Goal: Information Seeking & Learning: Understand process/instructions

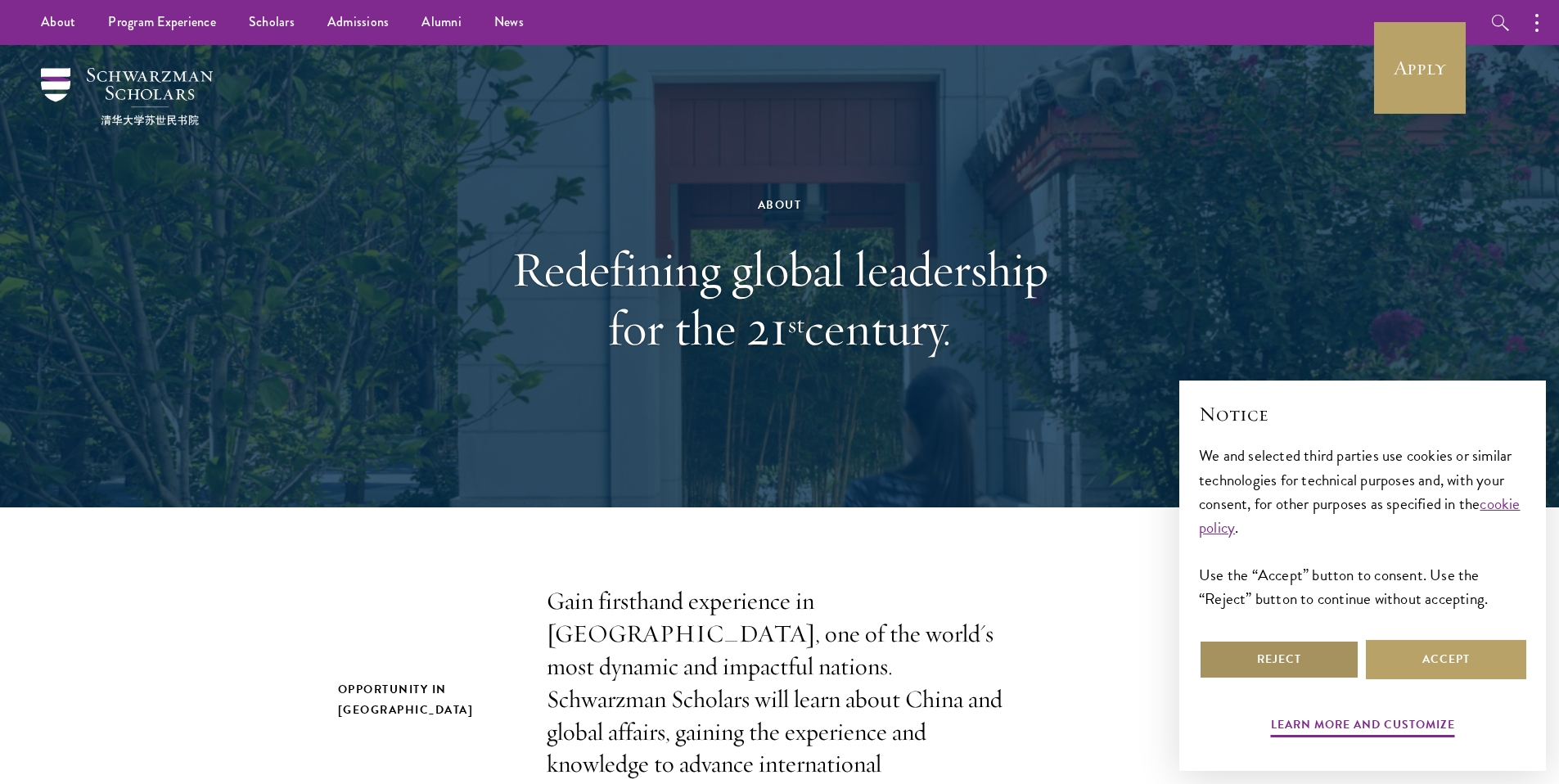
click at [1312, 669] on button "Reject" at bounding box center [1279, 659] width 161 height 39
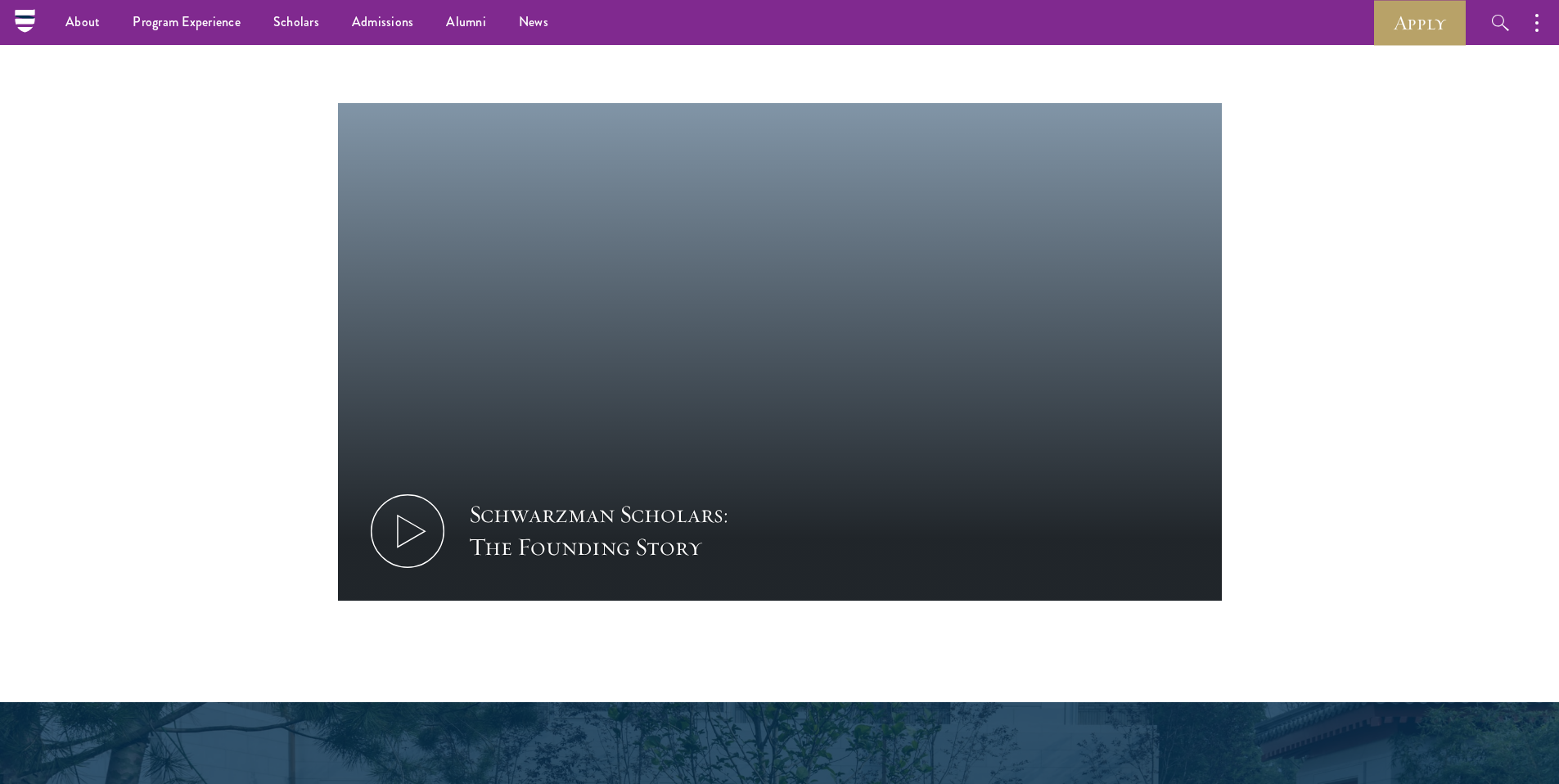
scroll to position [1286, 0]
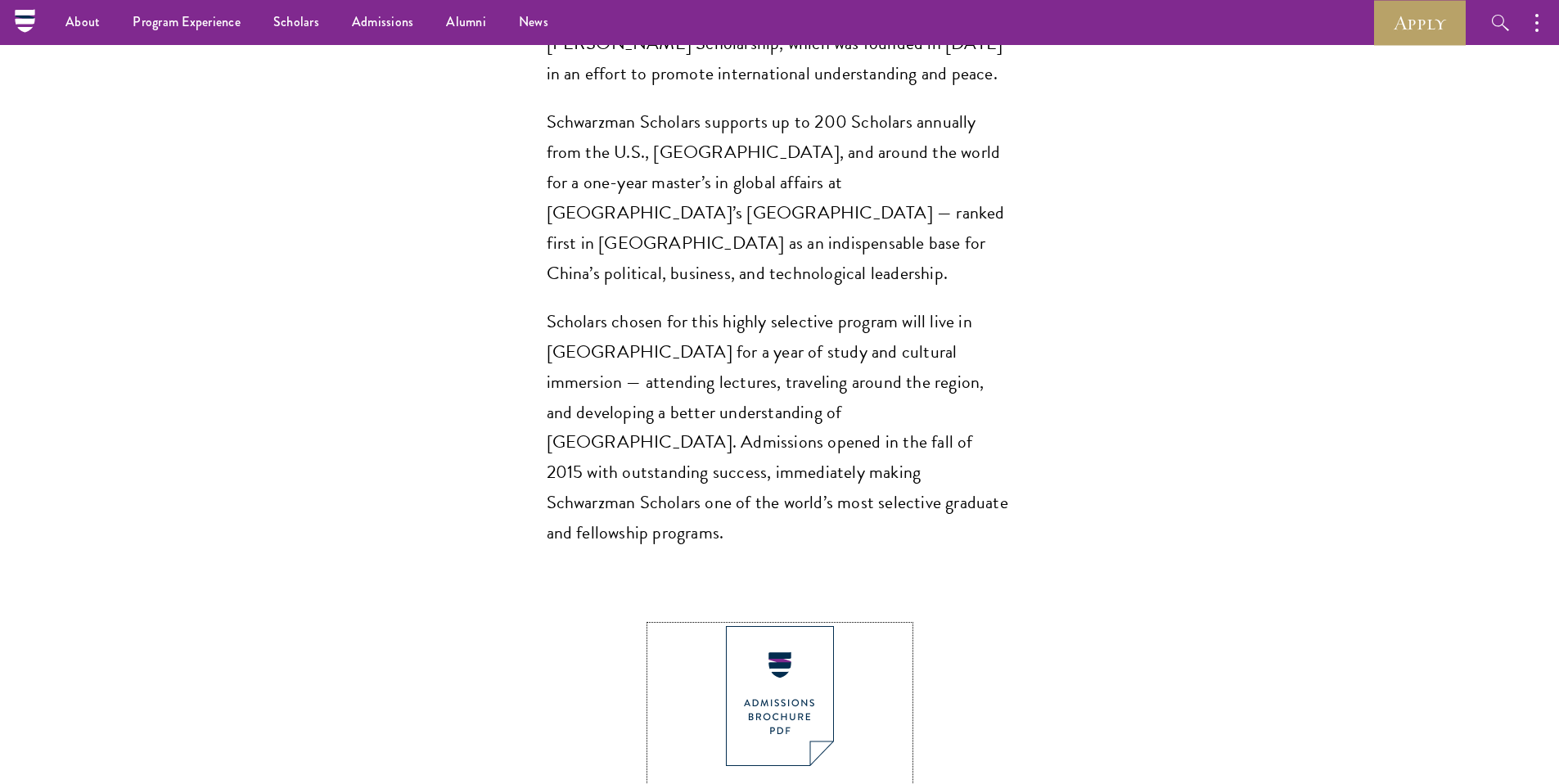
click at [775, 626] on img at bounding box center [780, 696] width 108 height 140
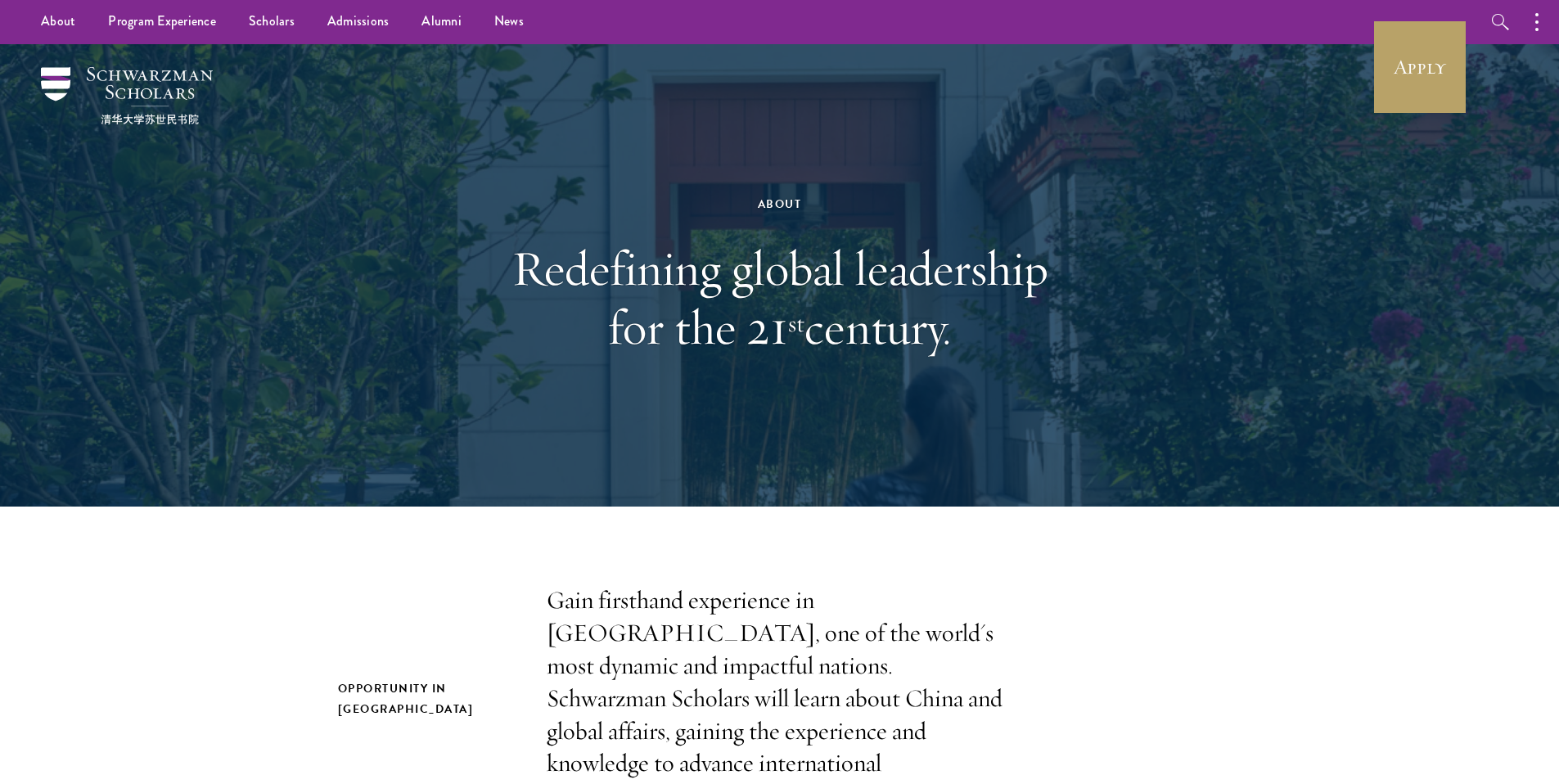
scroll to position [0, 0]
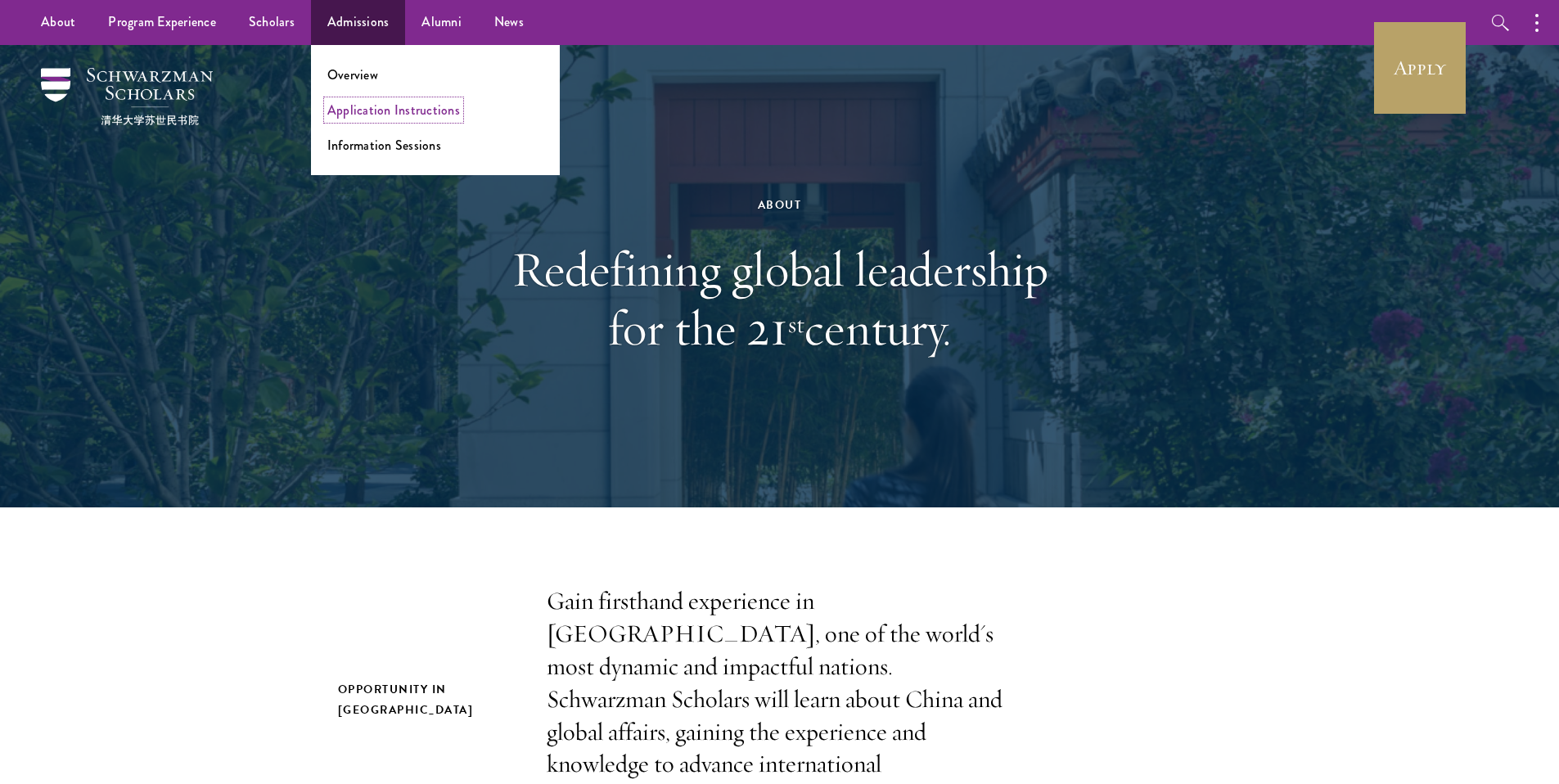
click at [364, 105] on link "Application Instructions" at bounding box center [393, 110] width 132 height 19
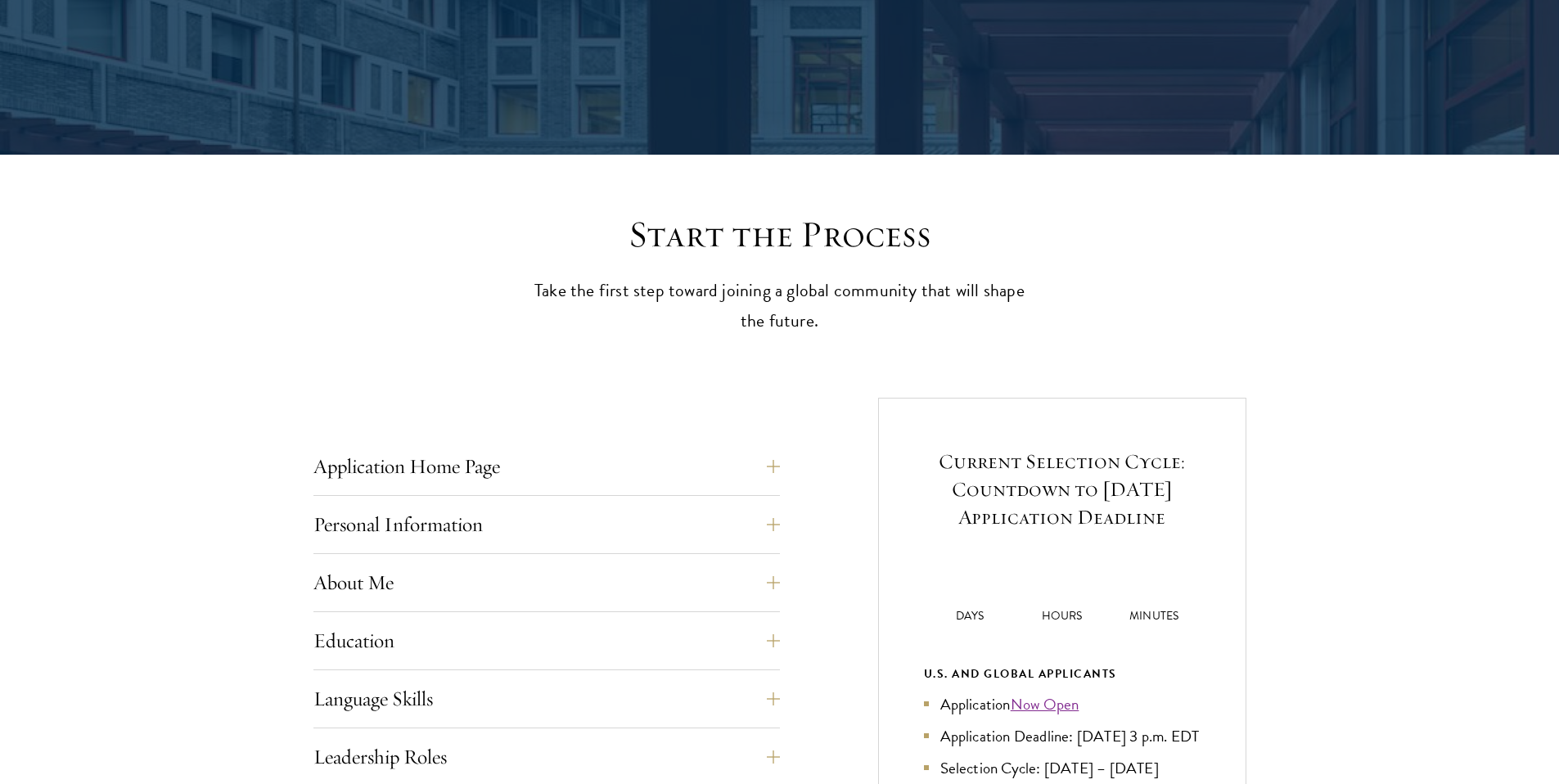
scroll to position [560, 0]
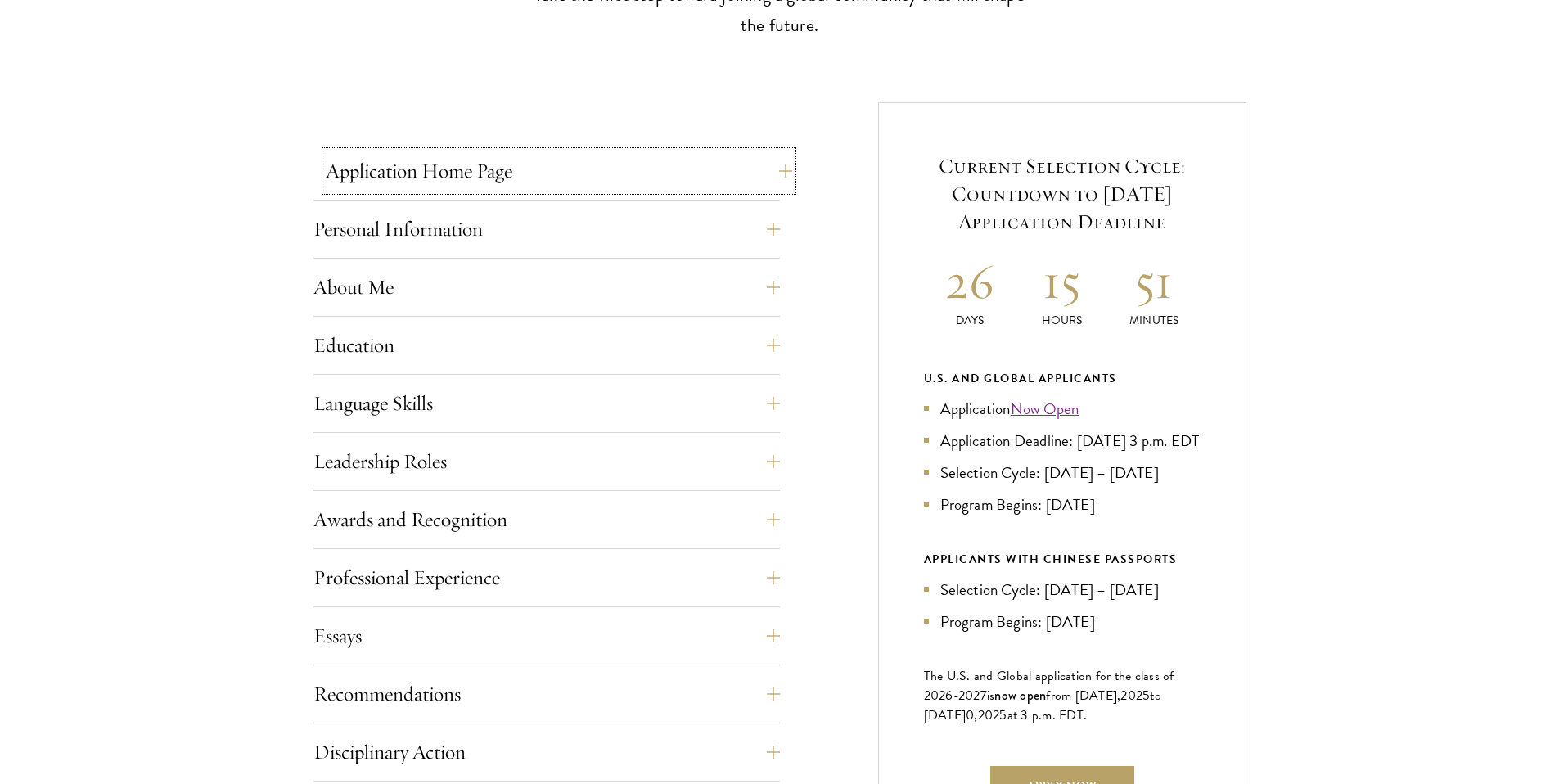
click at [773, 164] on button "Application Home Page" at bounding box center [559, 171] width 466 height 39
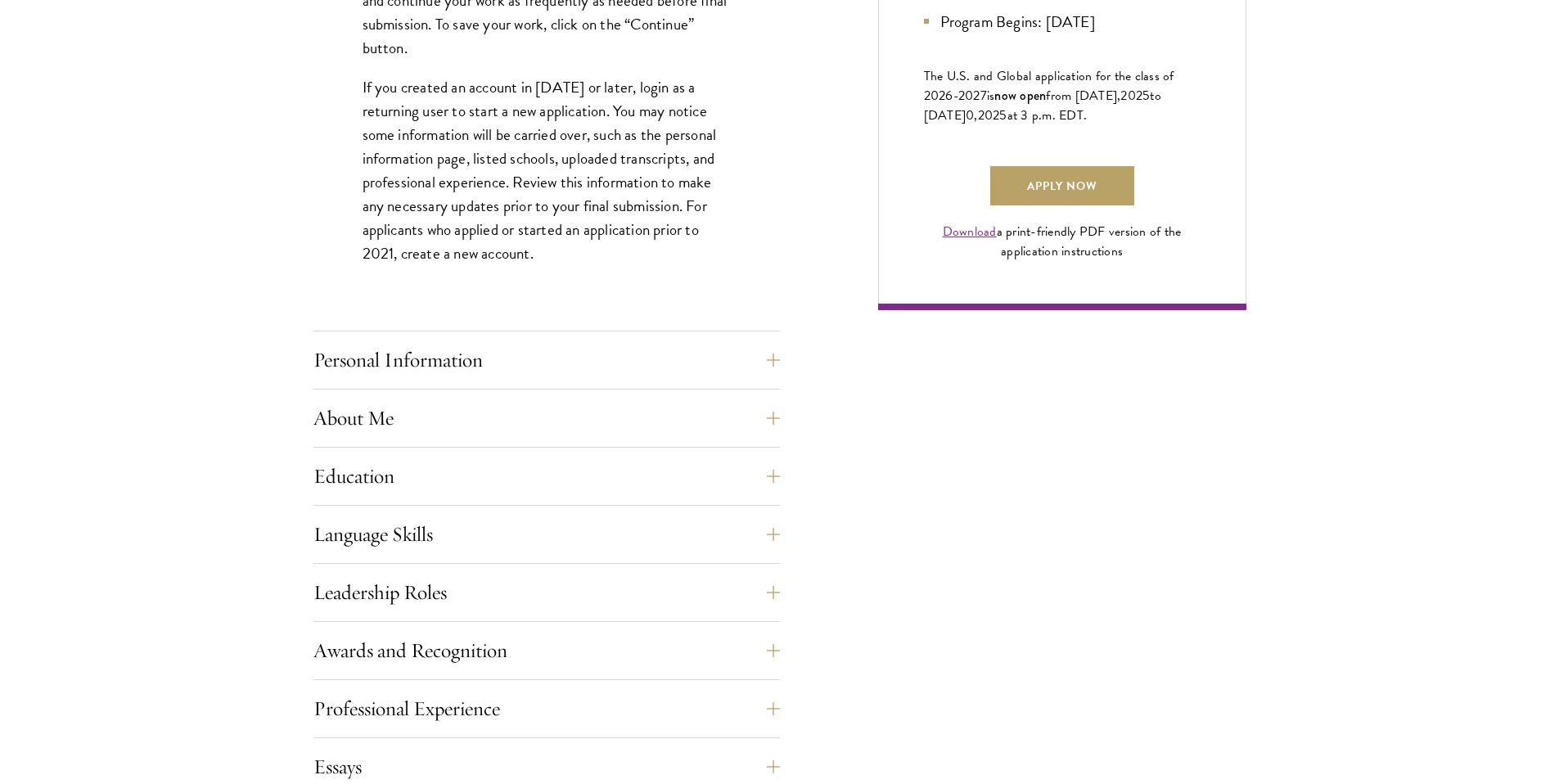
scroll to position [1161, 0]
click at [763, 356] on button "Personal Information" at bounding box center [559, 358] width 466 height 39
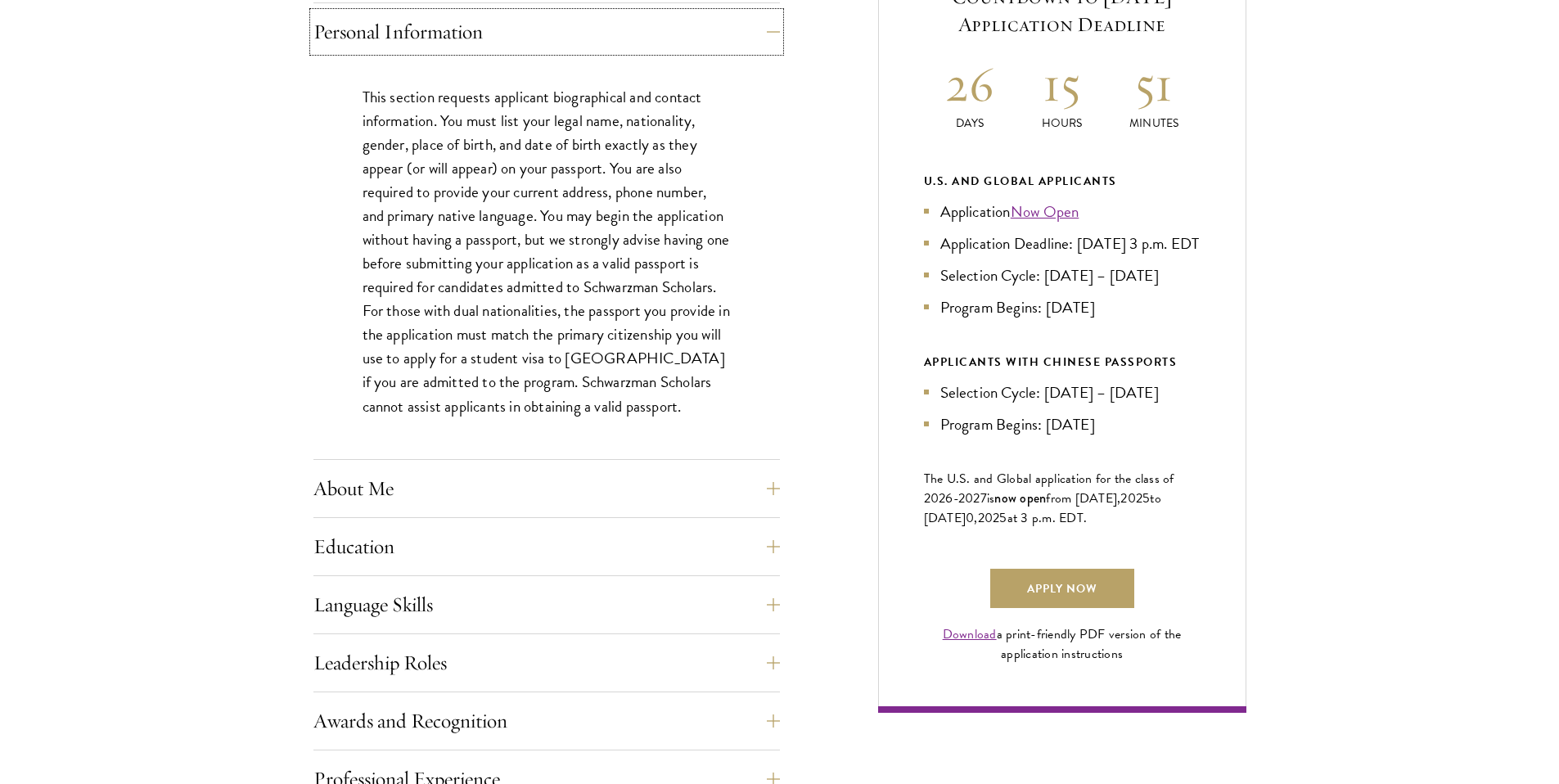
scroll to position [967, 0]
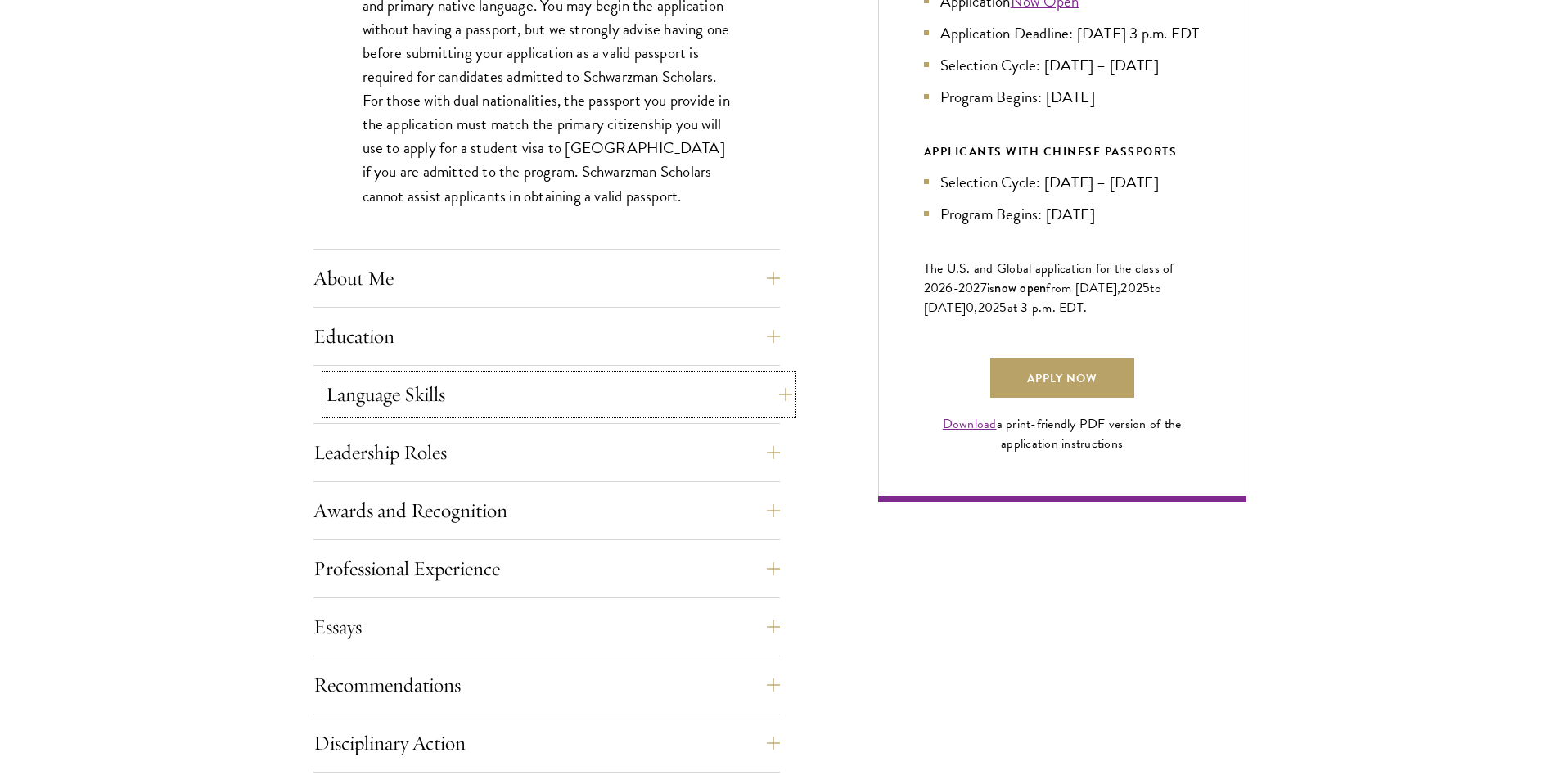
click at [704, 377] on button "Language Skills" at bounding box center [559, 395] width 466 height 39
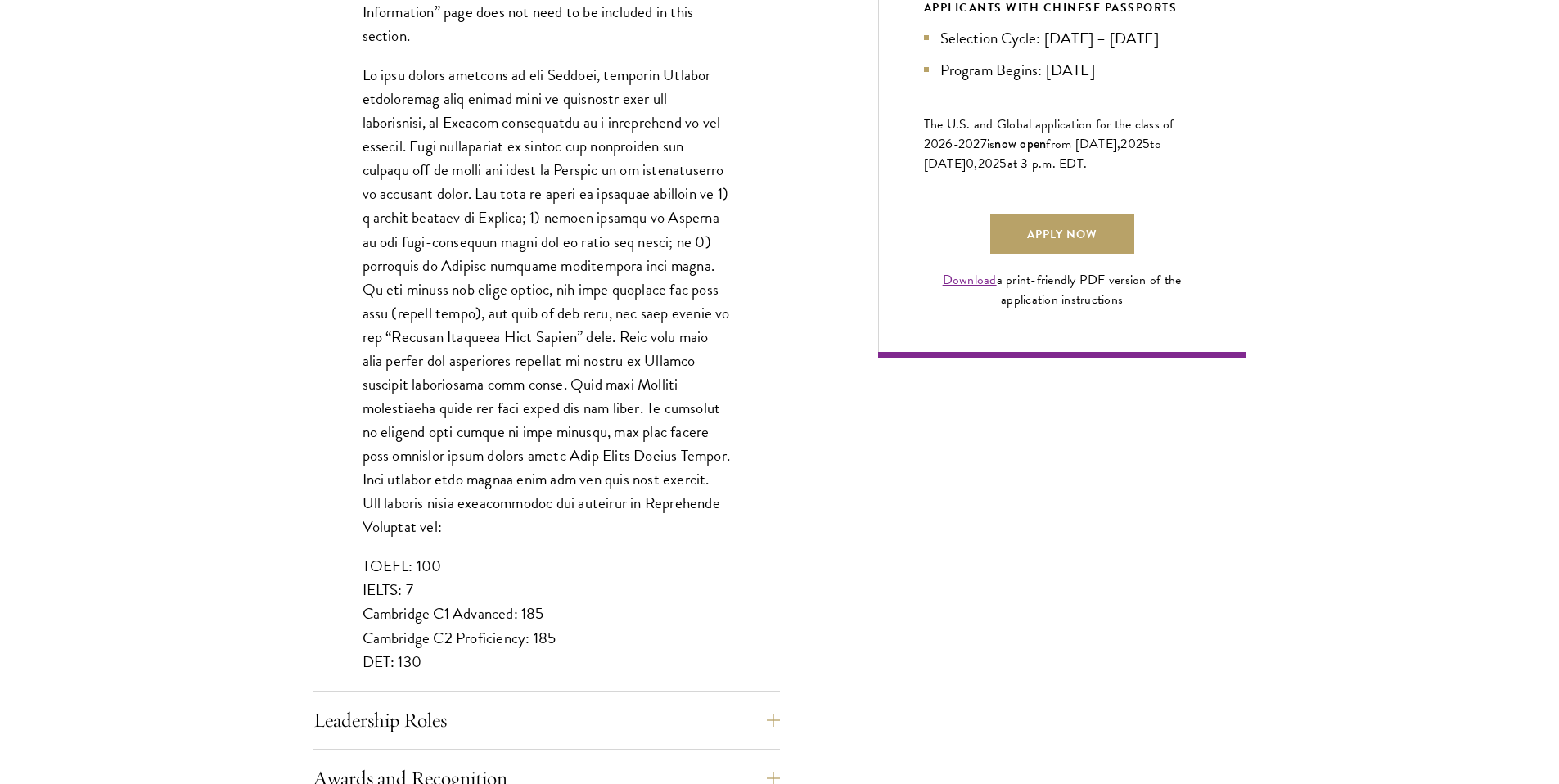
scroll to position [1631, 0]
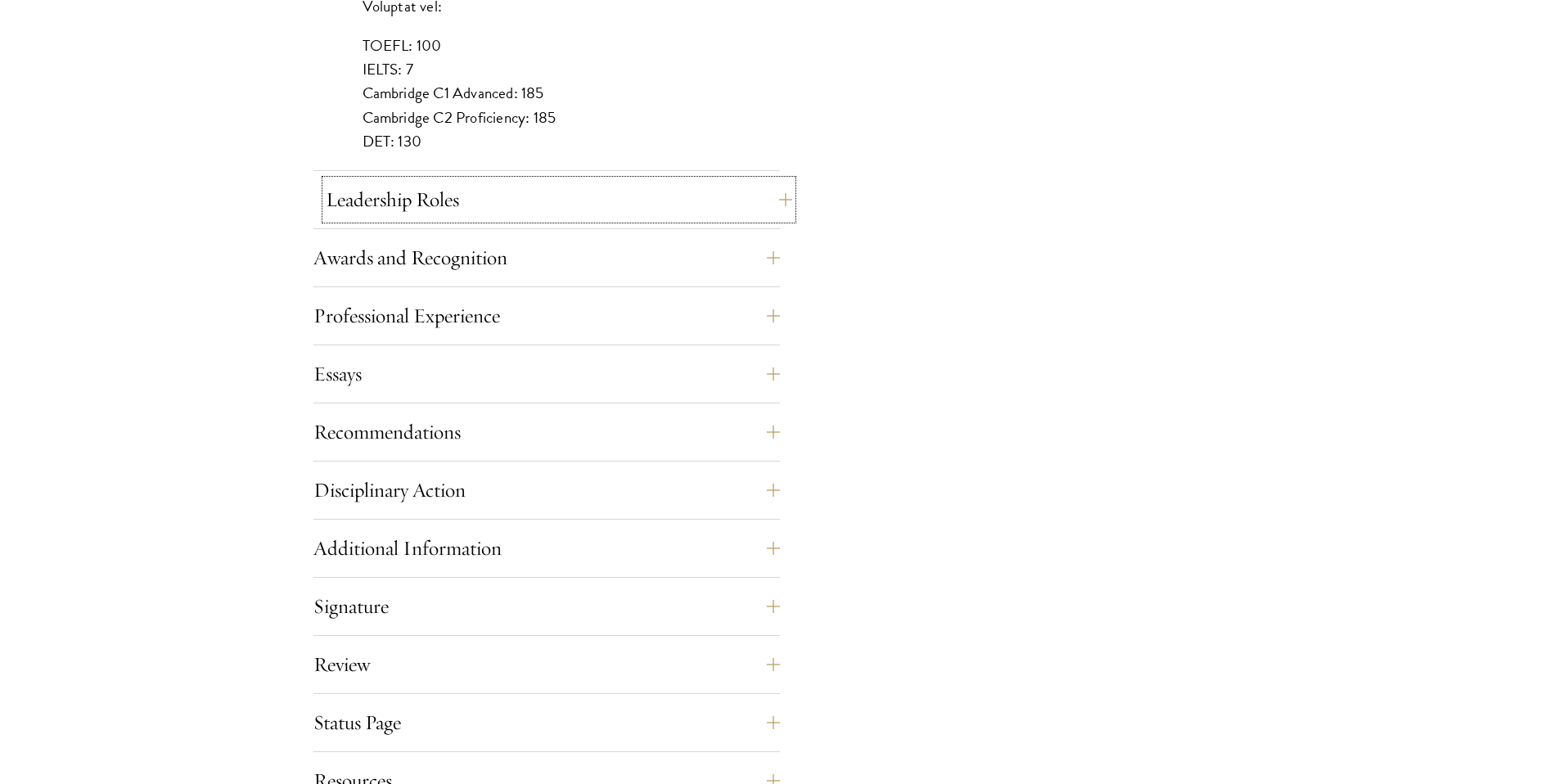
click at [759, 208] on button "Leadership Roles" at bounding box center [559, 200] width 466 height 39
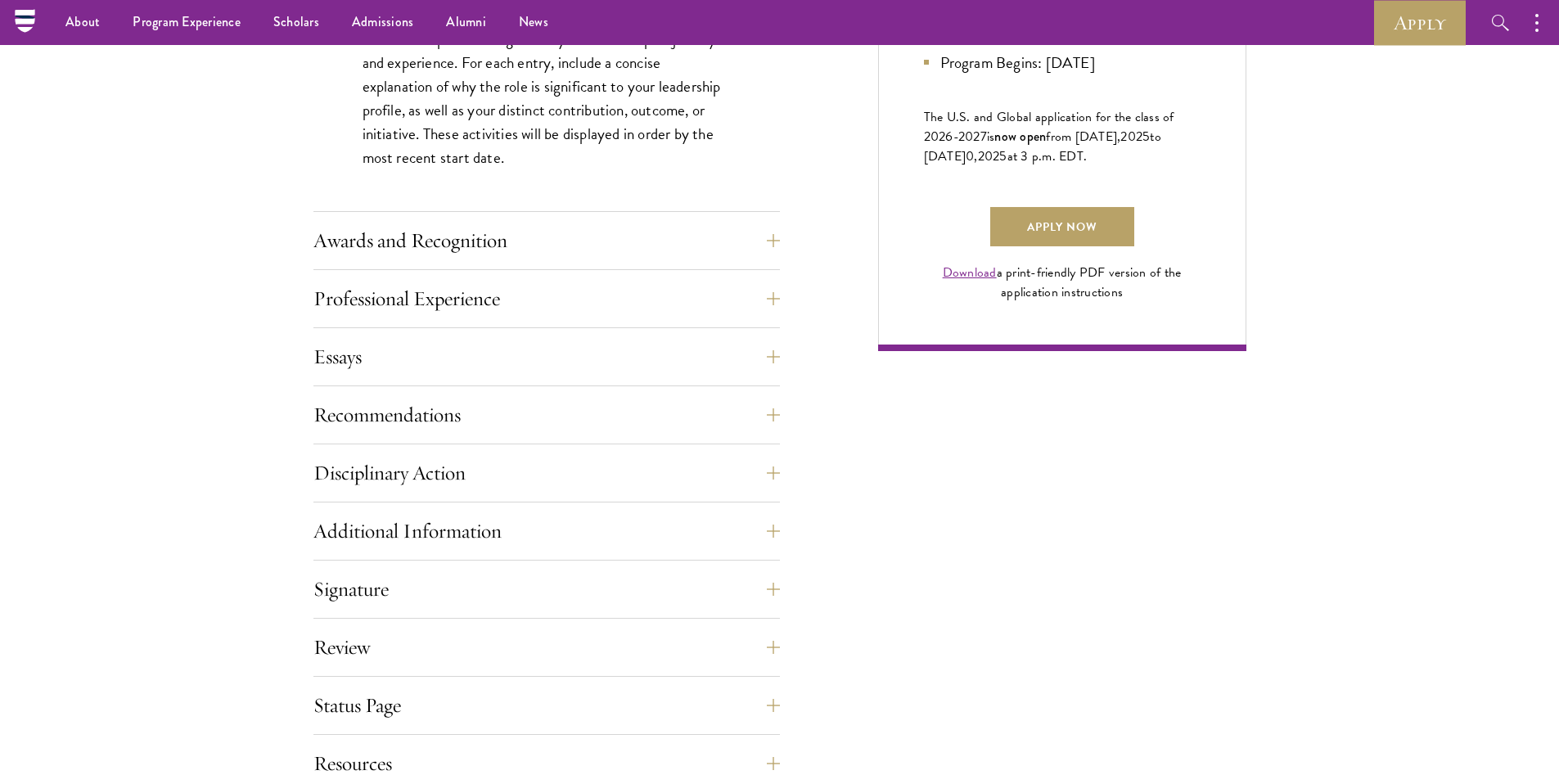
scroll to position [823, 0]
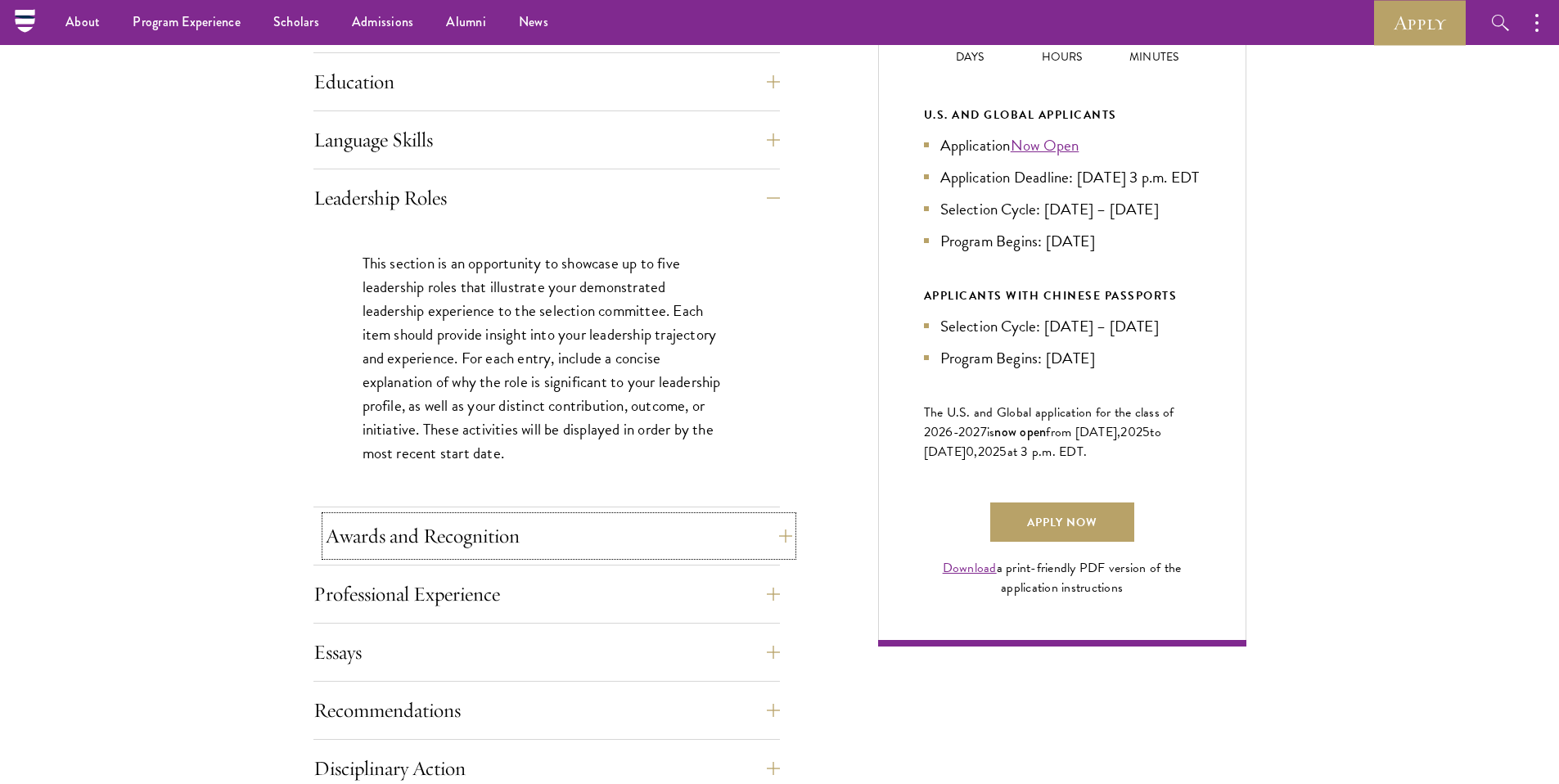
click at [780, 540] on button "Awards and Recognition" at bounding box center [559, 536] width 466 height 39
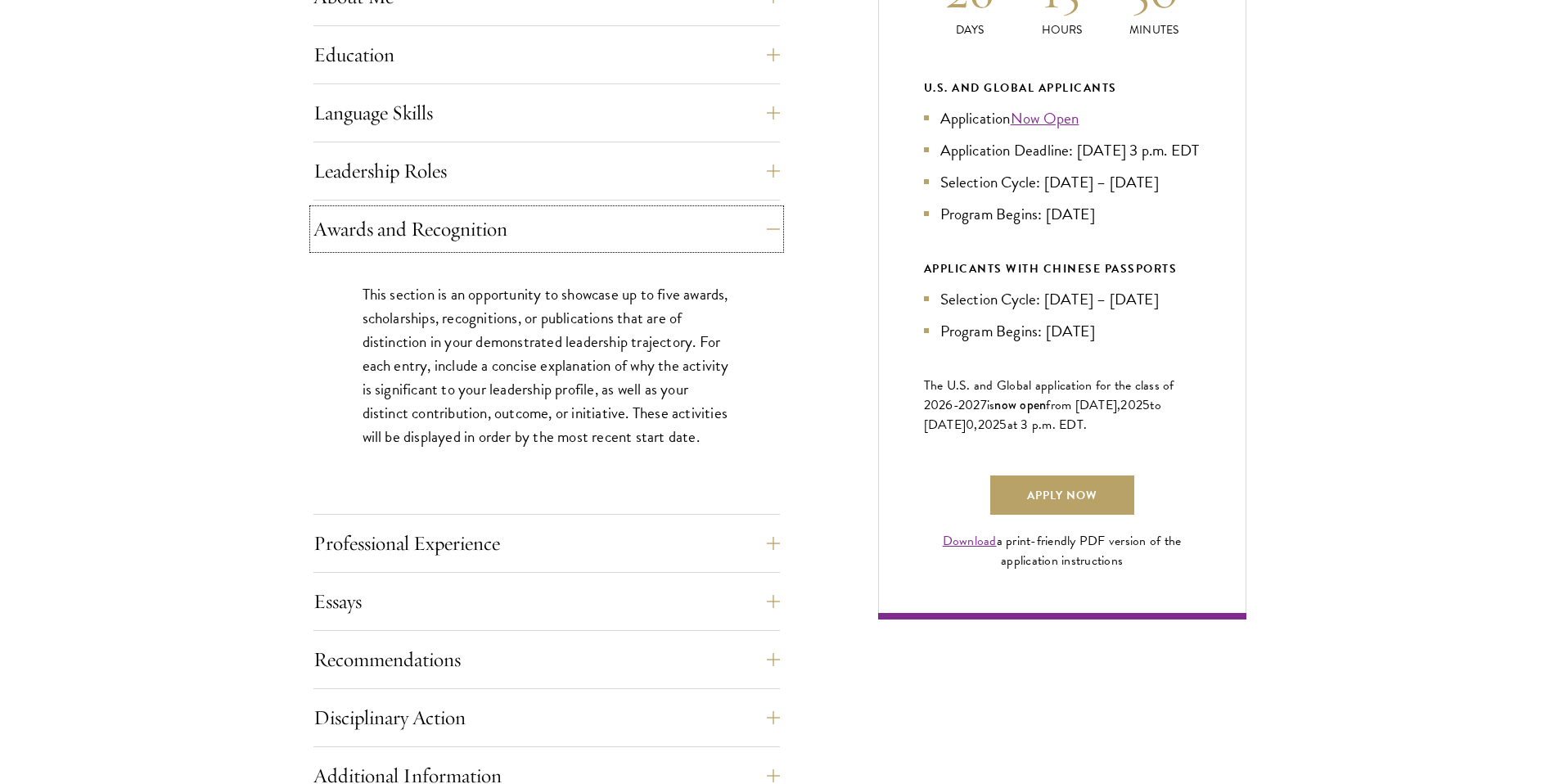
scroll to position [900, 0]
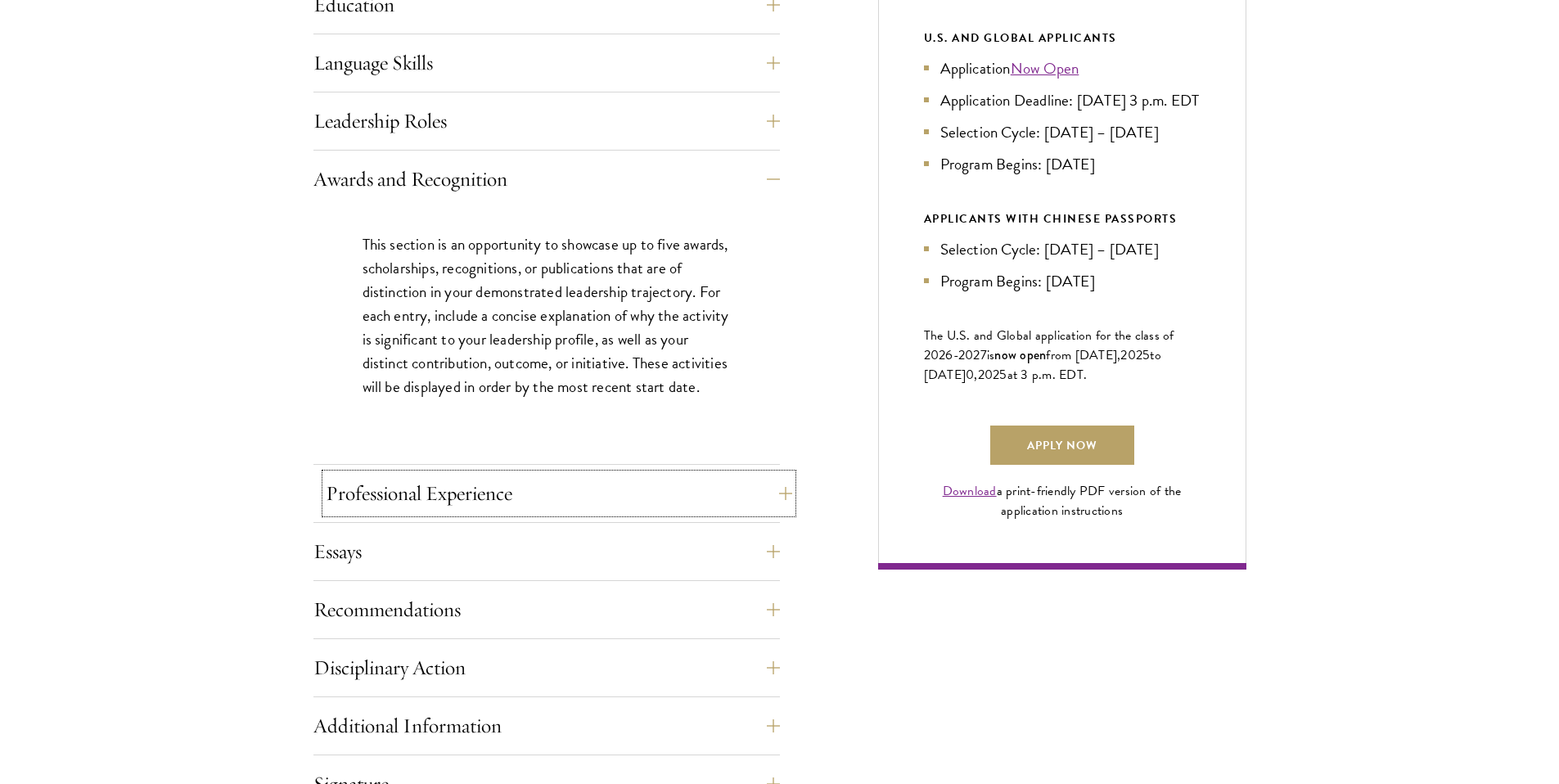
click at [644, 510] on button "Professional Experience" at bounding box center [559, 493] width 466 height 39
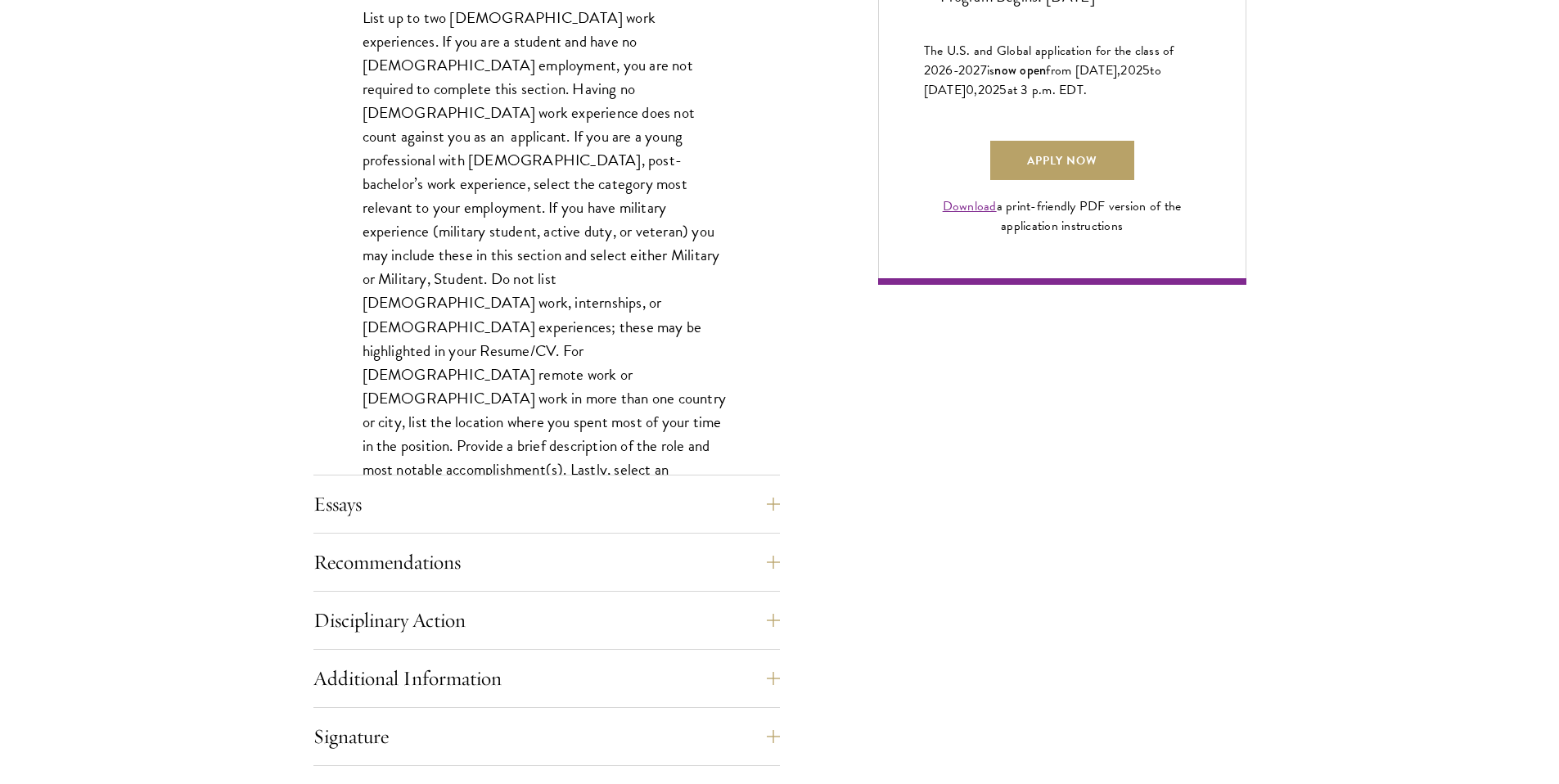
scroll to position [1266, 0]
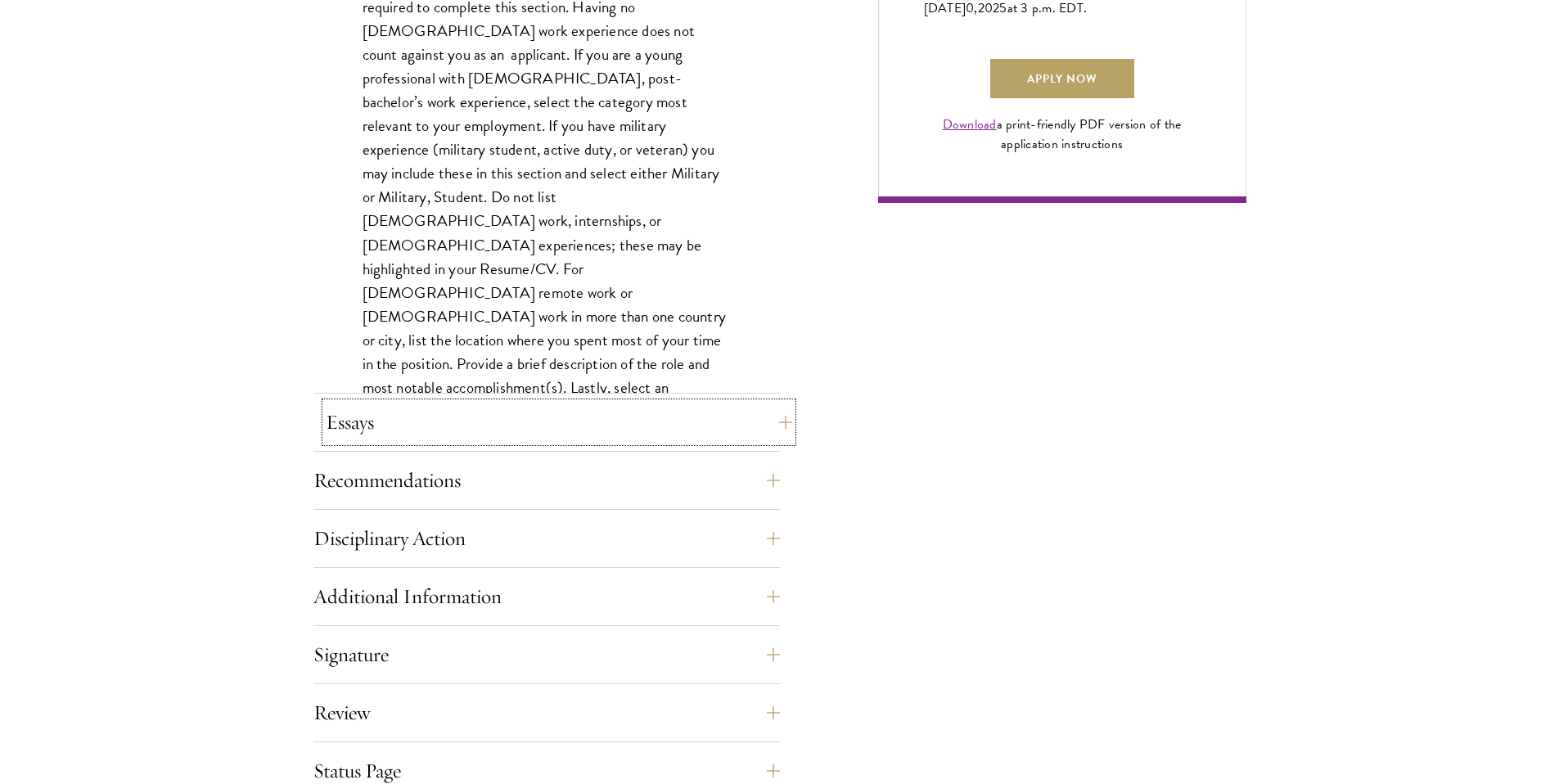
click at [545, 439] on button "Essays" at bounding box center [559, 422] width 466 height 39
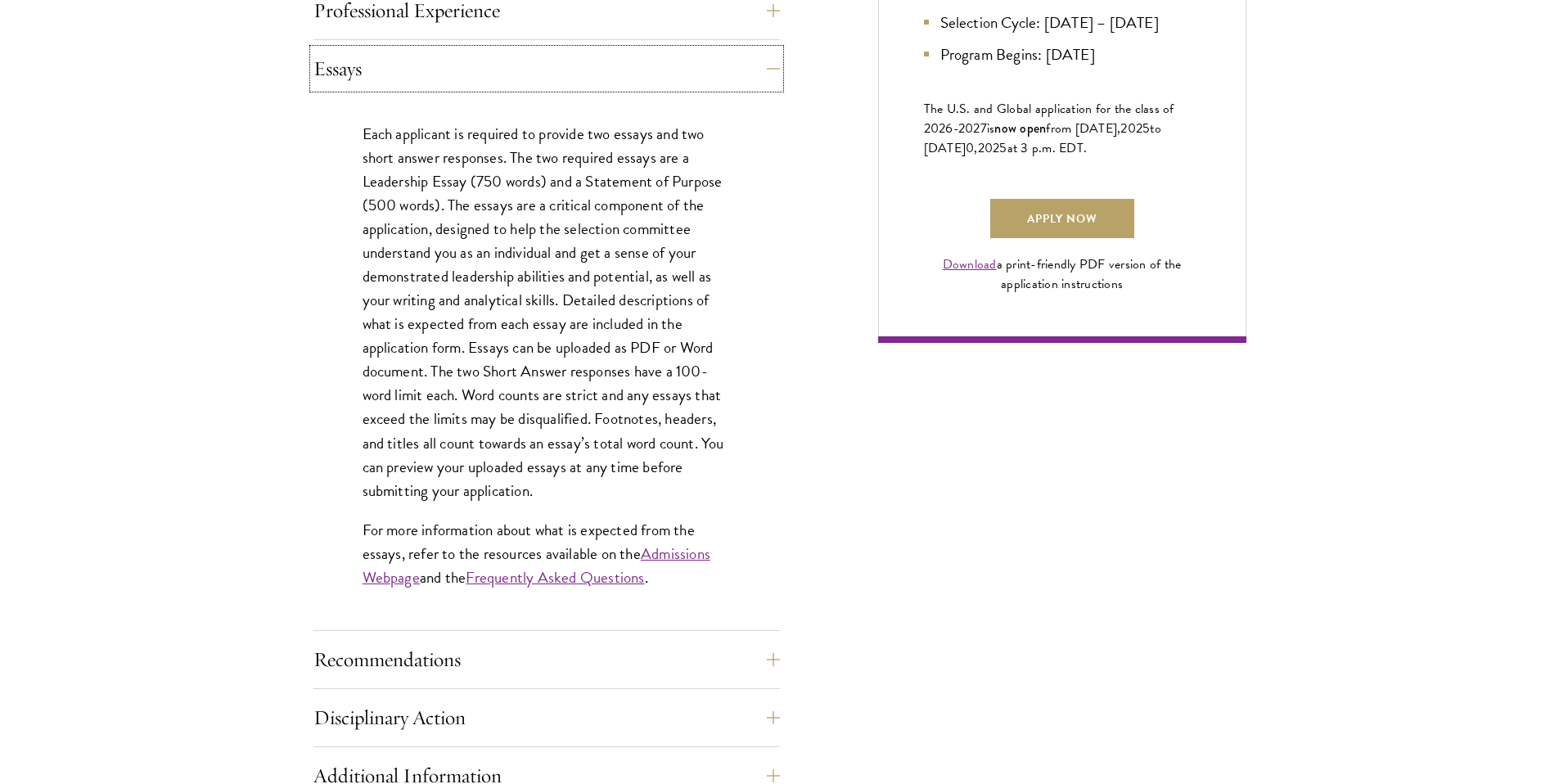
scroll to position [1127, 0]
